Goal: Information Seeking & Learning: Learn about a topic

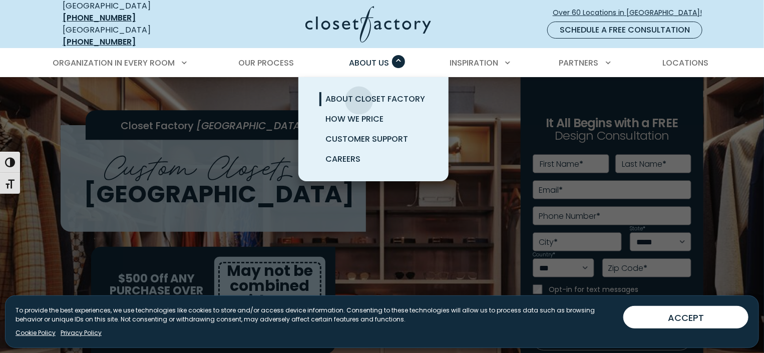
click at [359, 94] on span "About Closet Factory" at bounding box center [375, 99] width 100 height 12
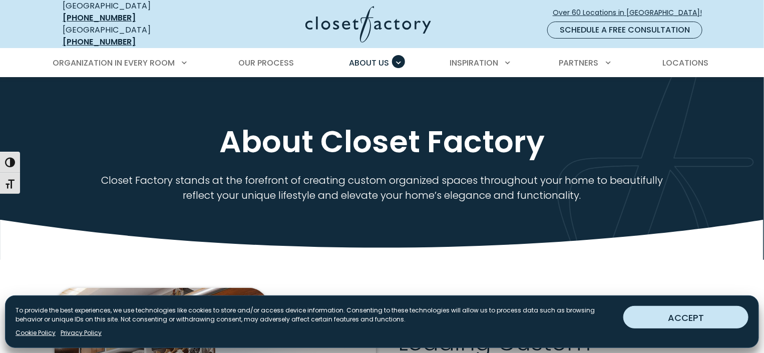
click at [685, 307] on button "ACCEPT" at bounding box center [685, 317] width 125 height 23
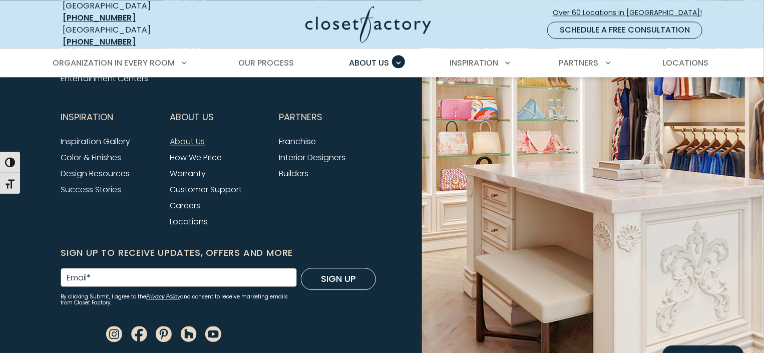
scroll to position [2780, 0]
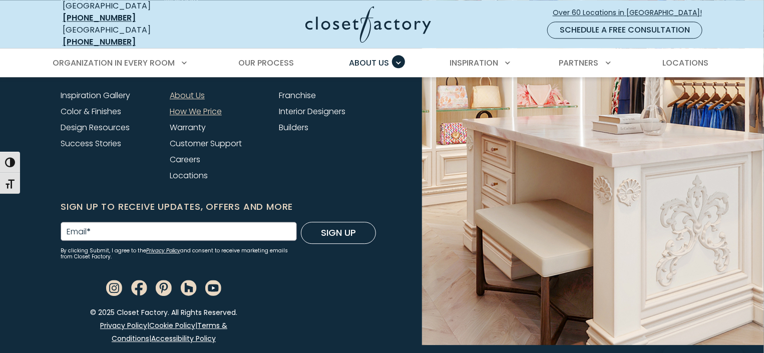
click at [190, 117] on link "How We Price" at bounding box center [196, 112] width 52 height 12
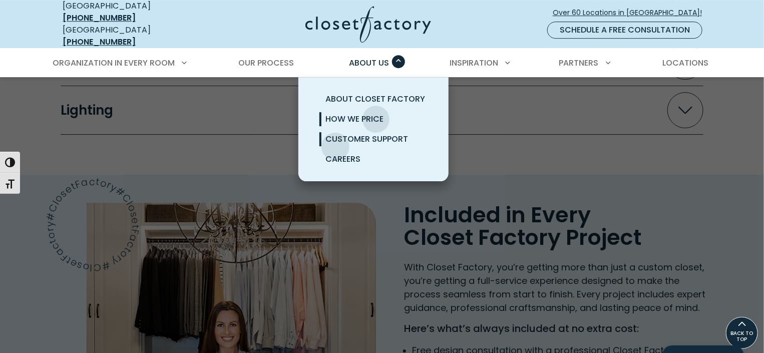
scroll to position [1223, 0]
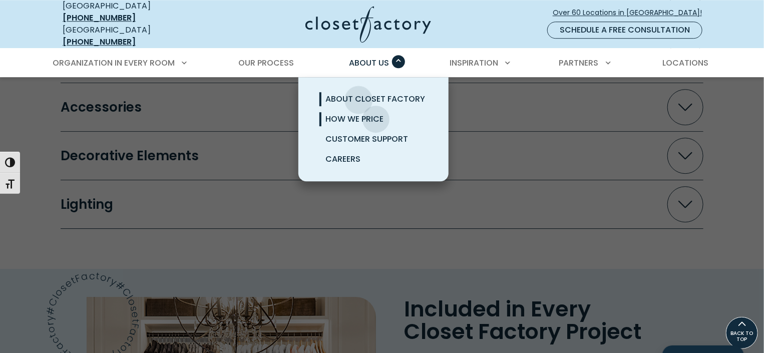
click at [359, 93] on span "About Closet Factory" at bounding box center [375, 99] width 100 height 12
